Goal: Find specific page/section: Find specific page/section

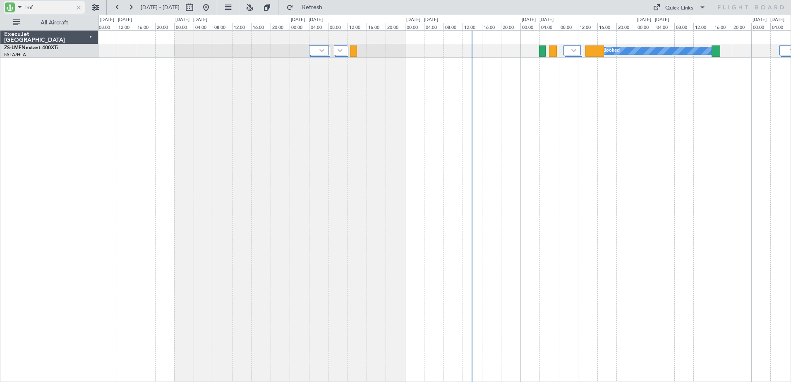
click at [81, 9] on div at bounding box center [78, 7] width 9 height 9
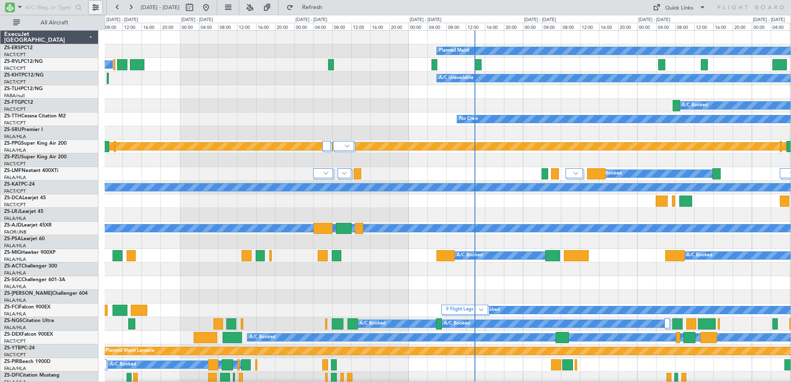
click at [95, 8] on button at bounding box center [95, 7] width 13 height 13
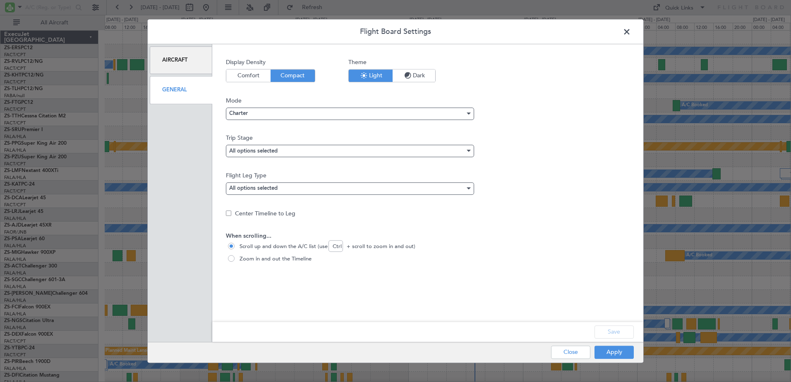
click at [307, 158] on mat-form-field "All options selected" at bounding box center [350, 152] width 248 height 15
click at [311, 153] on div "All options selected" at bounding box center [347, 151] width 236 height 12
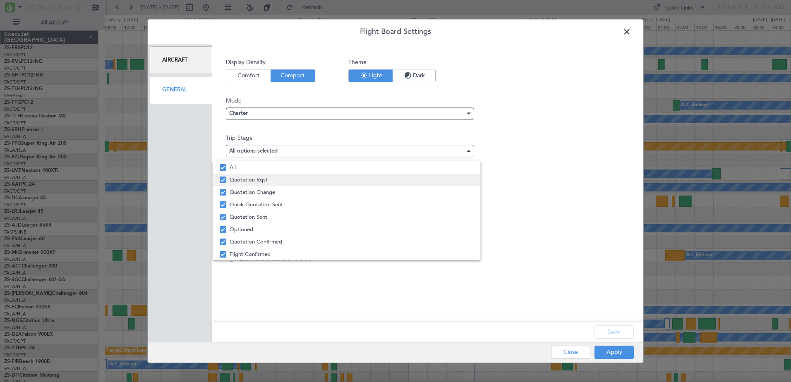
click at [299, 179] on span "Quotation Rqst" at bounding box center [352, 180] width 244 height 12
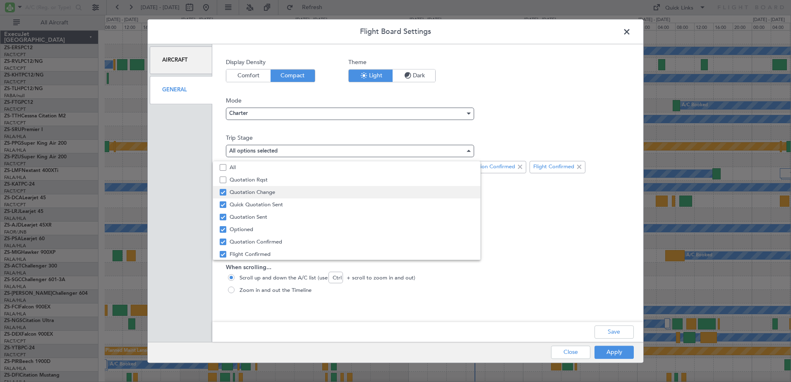
click at [308, 193] on span "Quotation Change" at bounding box center [352, 192] width 244 height 12
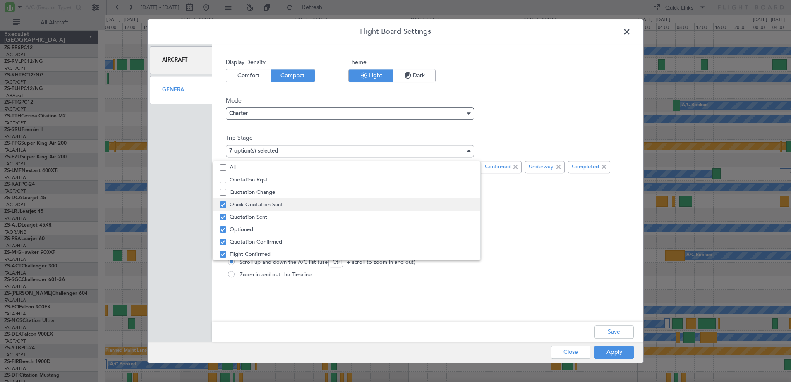
click at [307, 206] on span "Quick Quotation Sent" at bounding box center [352, 204] width 244 height 12
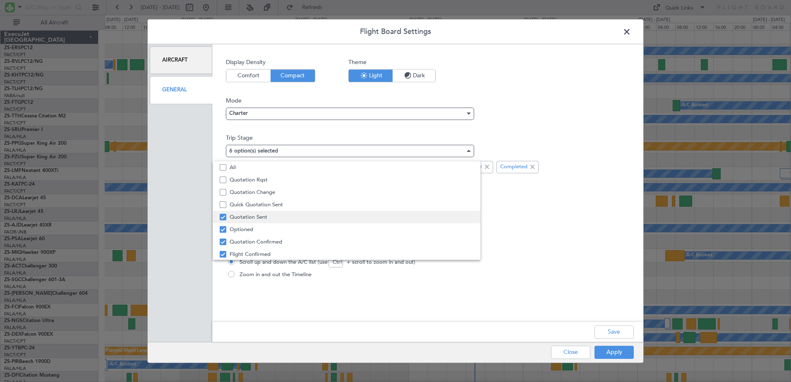
click at [306, 219] on span "Quotation Sent" at bounding box center [352, 217] width 244 height 12
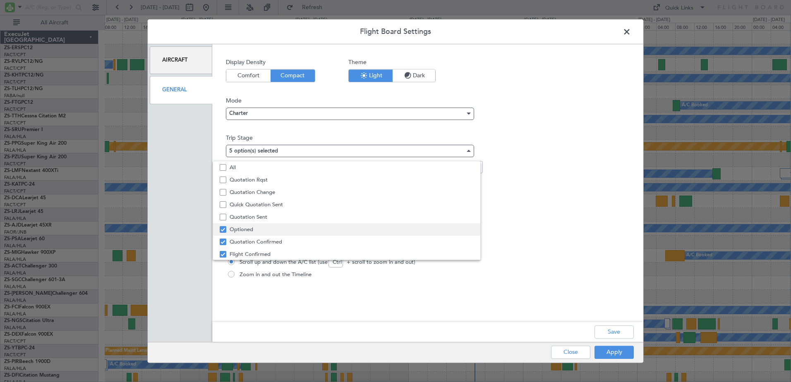
click at [313, 232] on span "Optioned" at bounding box center [352, 229] width 244 height 12
click at [320, 240] on span "Quotation Confirmed" at bounding box center [352, 242] width 244 height 12
click at [614, 330] on div at bounding box center [395, 191] width 791 height 382
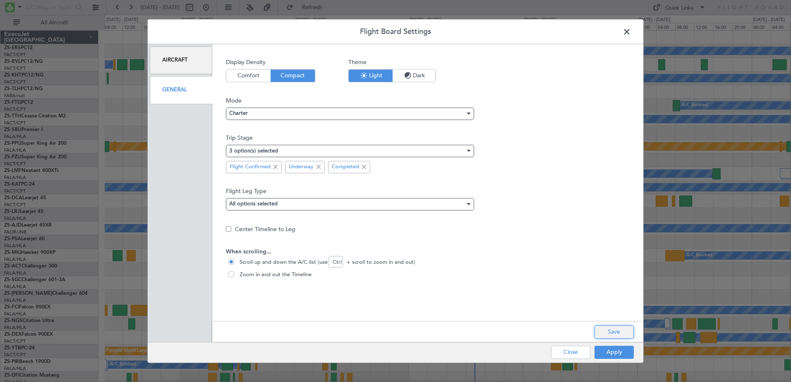
click at [620, 337] on button "Save" at bounding box center [613, 331] width 39 height 13
click at [610, 354] on button "Apply" at bounding box center [613, 352] width 39 height 13
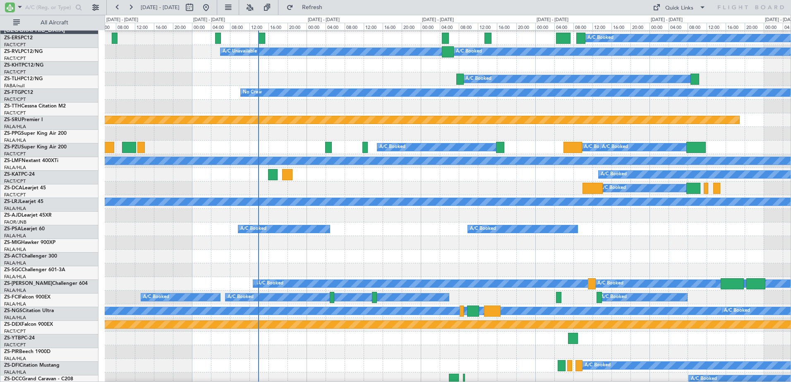
scroll to position [0, 0]
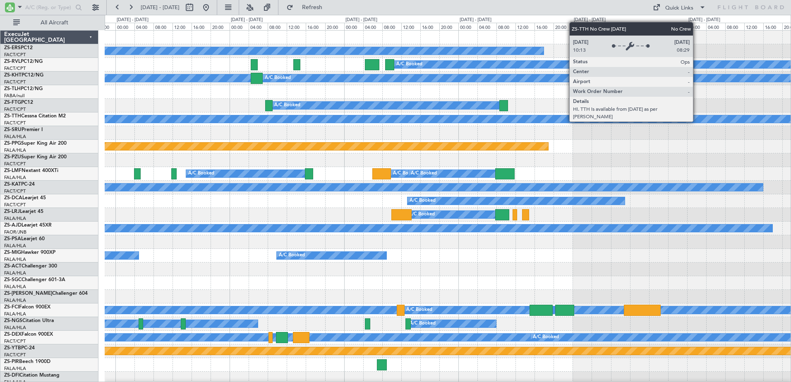
click at [563, 126] on div "No Crew" at bounding box center [448, 119] width 686 height 14
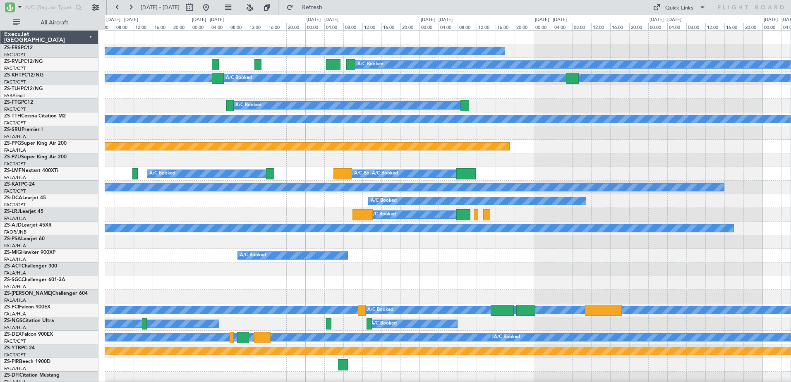
click at [708, 284] on div at bounding box center [448, 283] width 686 height 14
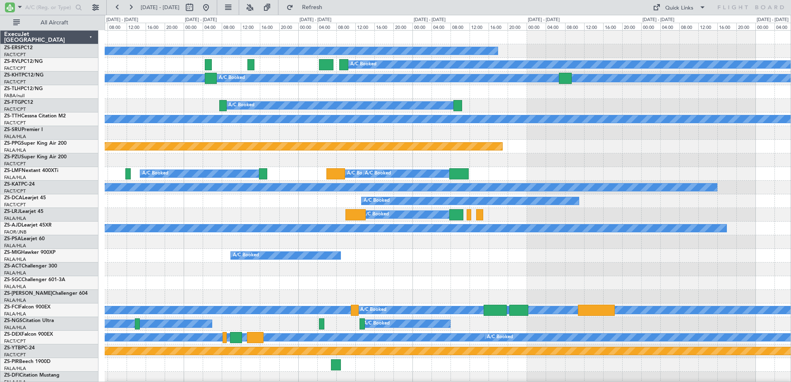
click at [681, 155] on div at bounding box center [448, 160] width 686 height 14
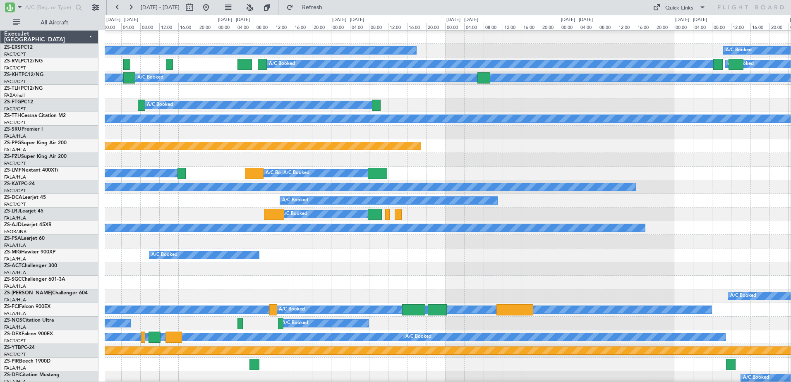
click at [714, 163] on div at bounding box center [448, 160] width 686 height 14
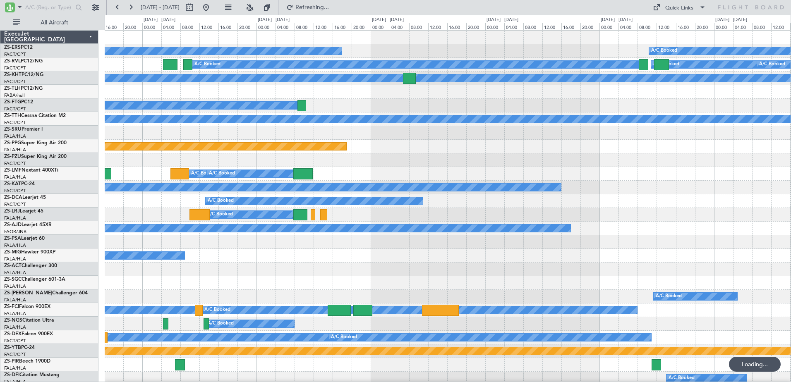
scroll to position [0, 0]
click at [655, 179] on div "A/C Booked A/C Booked A/C Booked" at bounding box center [448, 174] width 686 height 14
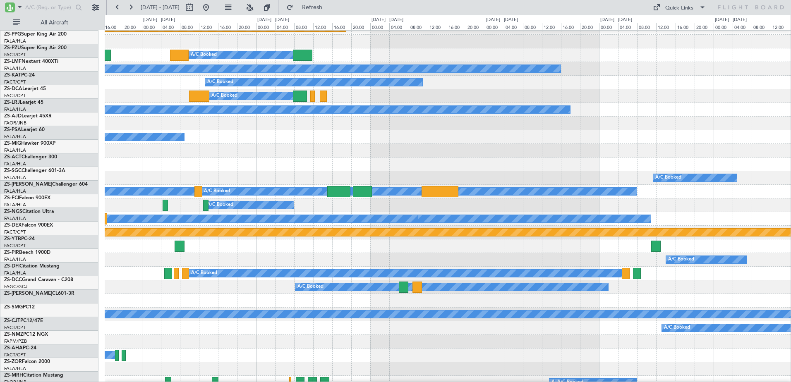
scroll to position [124, 0]
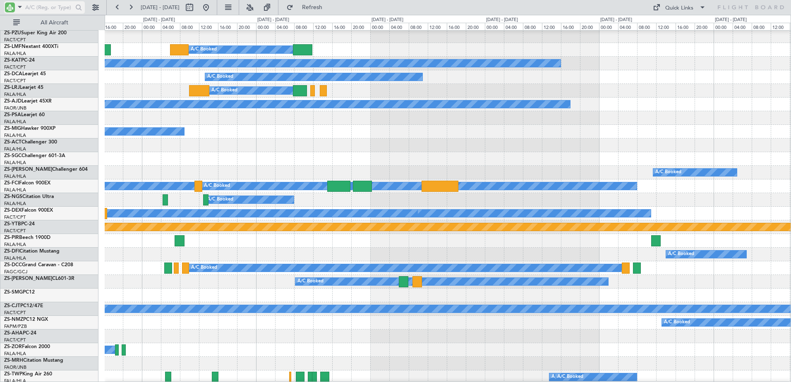
click at [39, 9] on input "text" at bounding box center [49, 7] width 48 height 12
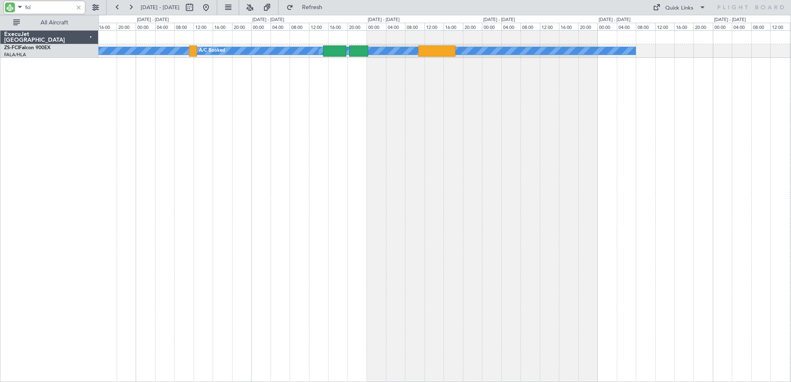
click at [174, 311] on div "A/C Booked A/C Booked A/C Booked A/C Booked" at bounding box center [444, 206] width 692 height 352
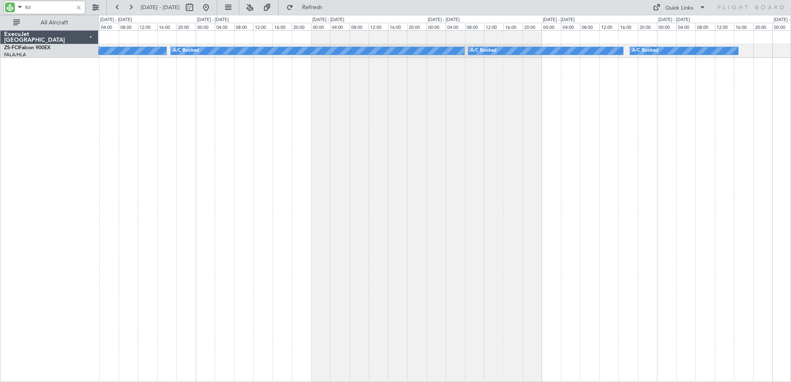
click at [408, 273] on div "A/C Booked A/C Booked A/C Booked A/C Booked" at bounding box center [444, 206] width 692 height 352
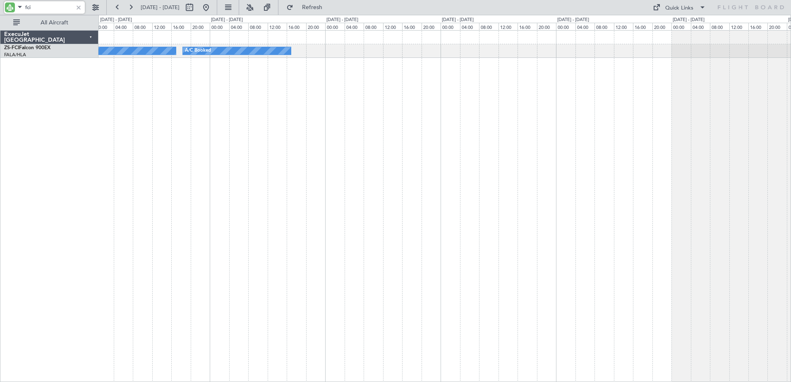
click at [328, 338] on div "A/C Booked A/C Booked A/C Booked" at bounding box center [444, 206] width 692 height 352
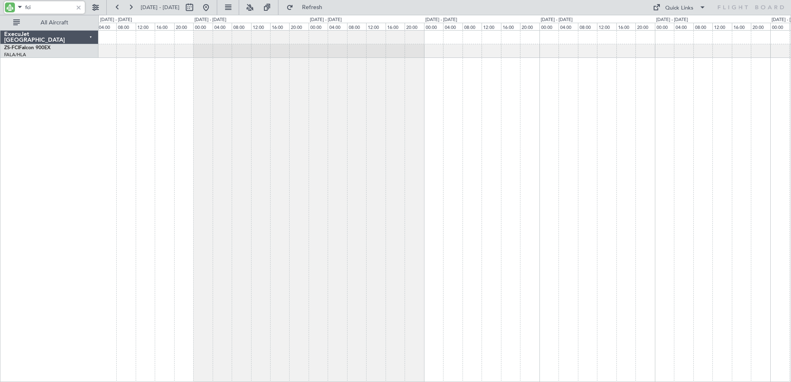
click at [263, 348] on div at bounding box center [444, 206] width 692 height 352
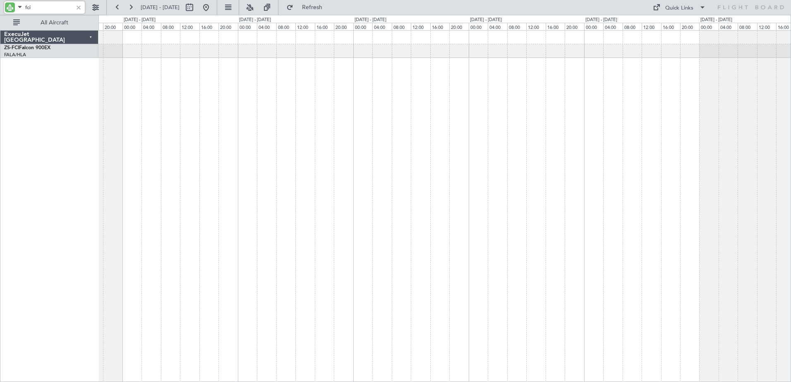
click at [319, 248] on div at bounding box center [444, 206] width 692 height 352
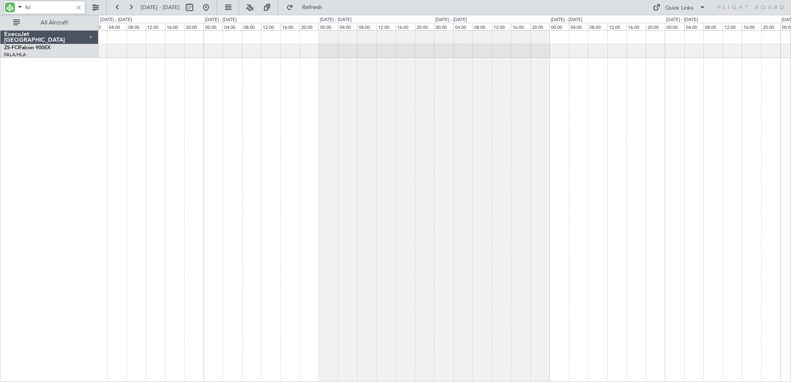
click at [321, 231] on div at bounding box center [444, 206] width 692 height 352
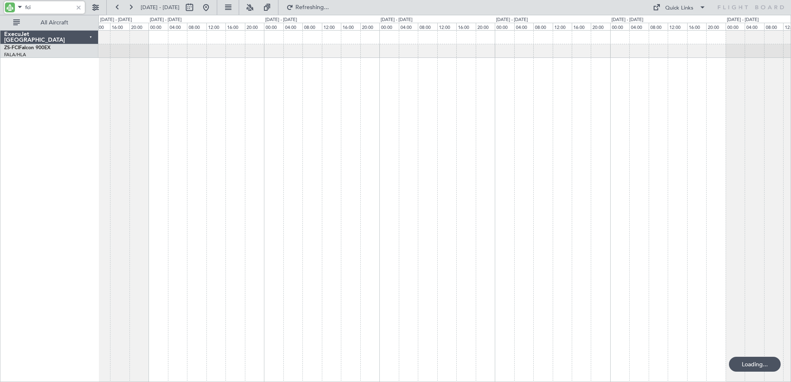
click at [253, 200] on div at bounding box center [444, 206] width 692 height 352
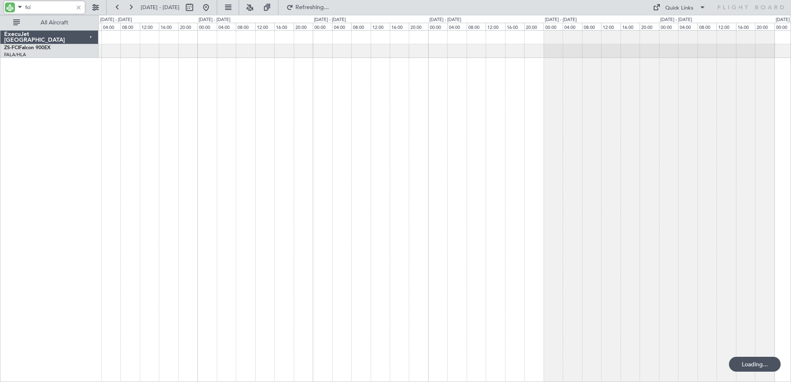
click at [405, 209] on div at bounding box center [444, 206] width 692 height 352
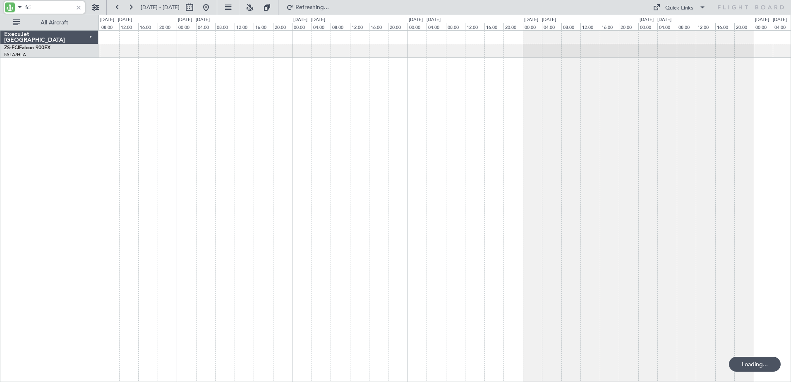
type input "fci"
